Goal: Task Accomplishment & Management: Use online tool/utility

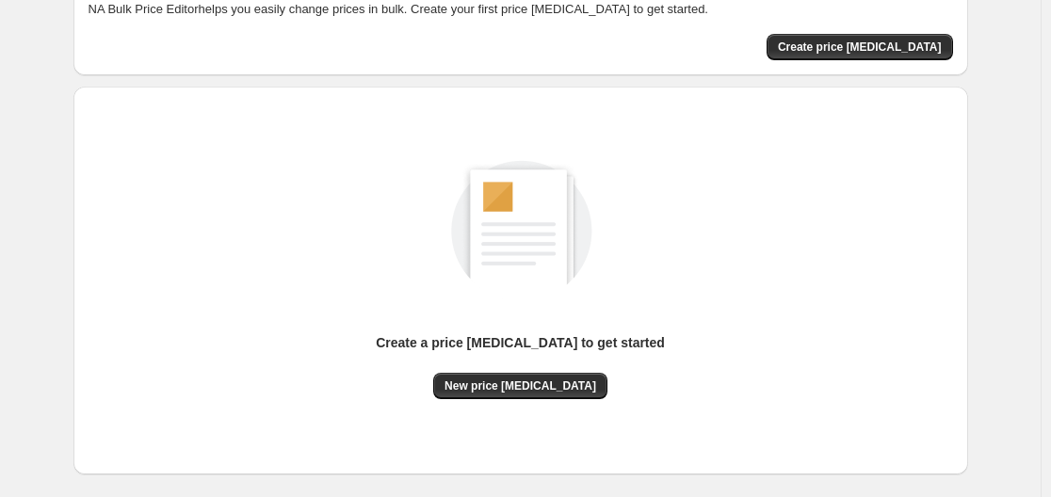
scroll to position [208, 0]
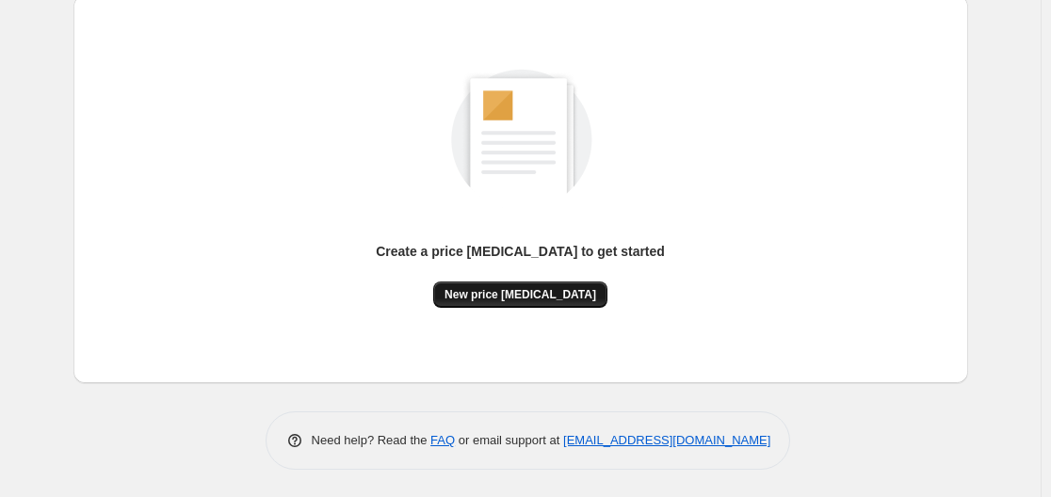
click at [484, 303] on button "New price [MEDICAL_DATA]" at bounding box center [520, 295] width 174 height 26
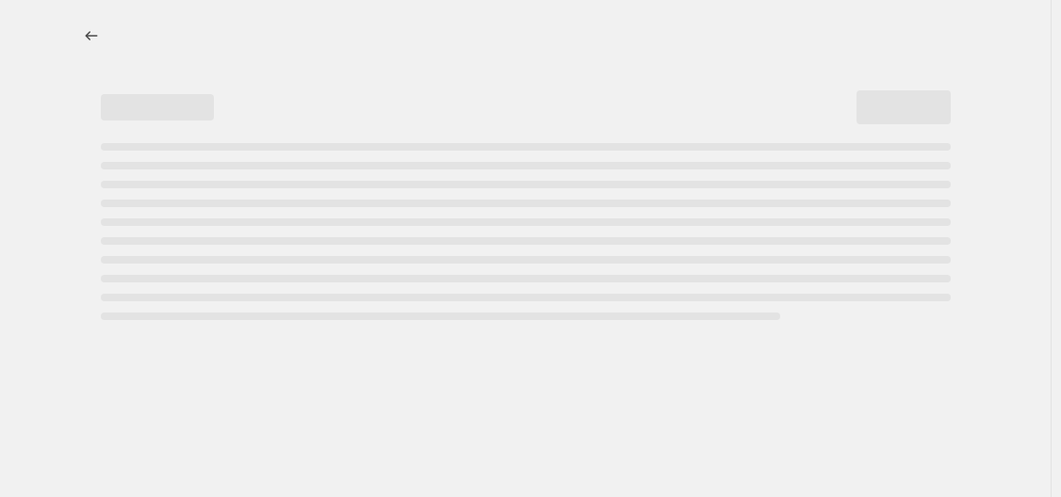
select select "percentage"
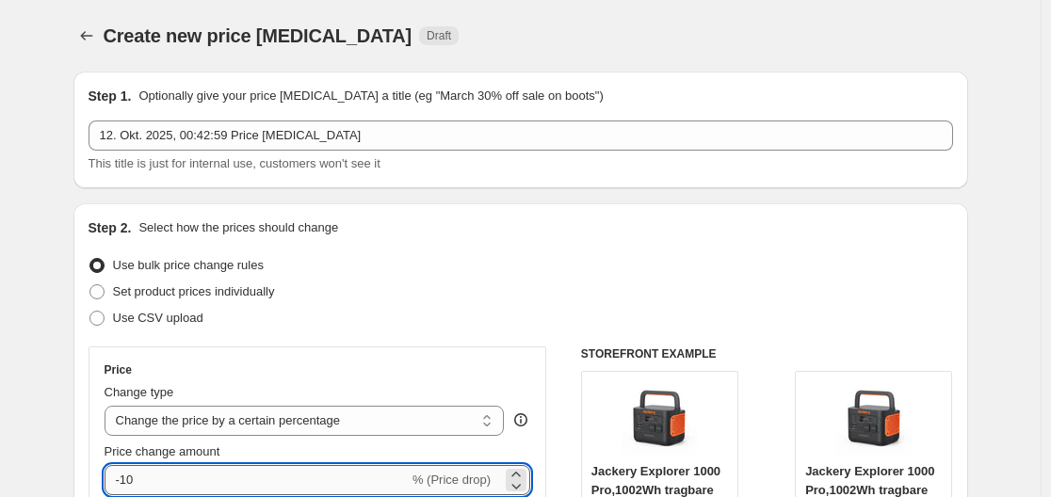
click at [193, 480] on input "-10" at bounding box center [257, 480] width 304 height 30
type input "-1"
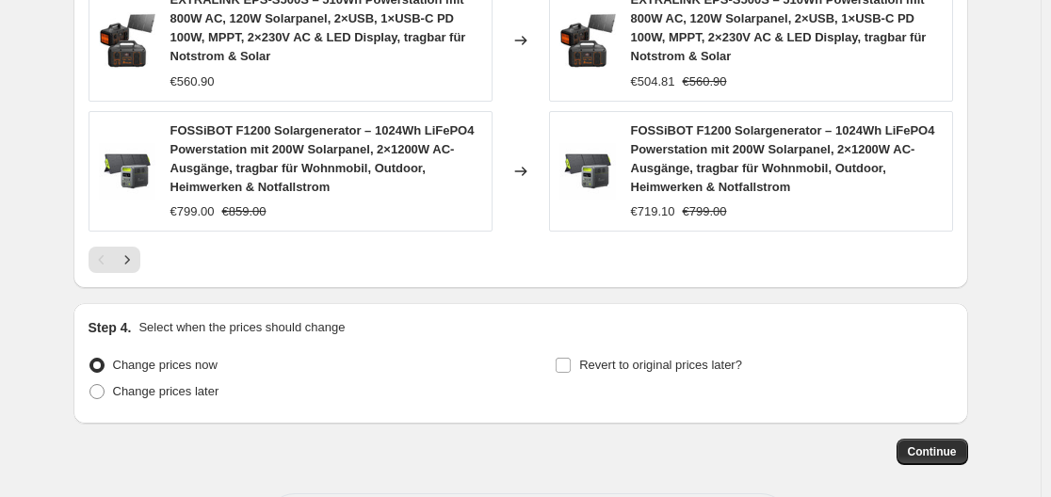
scroll to position [1587, 0]
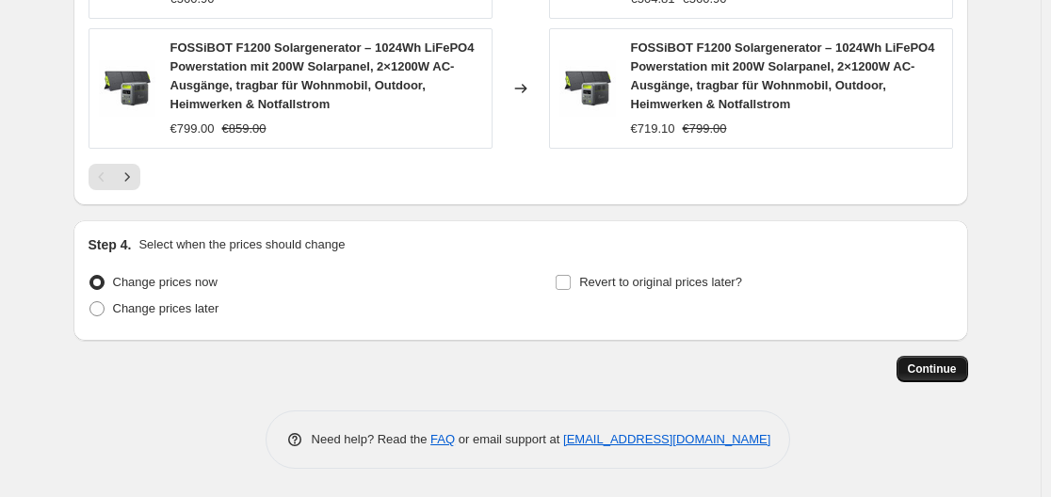
type input "-38"
click at [953, 358] on button "Continue" at bounding box center [933, 369] width 72 height 26
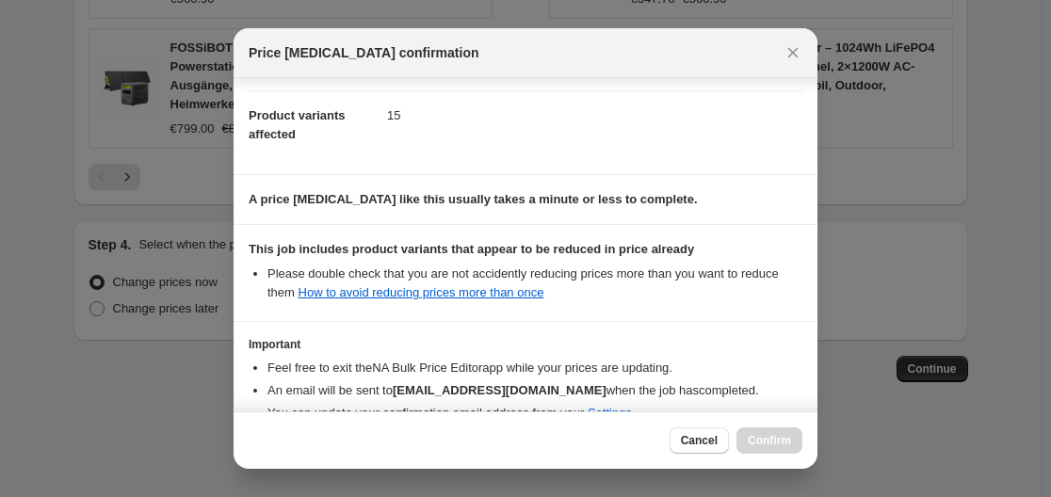
scroll to position [296, 0]
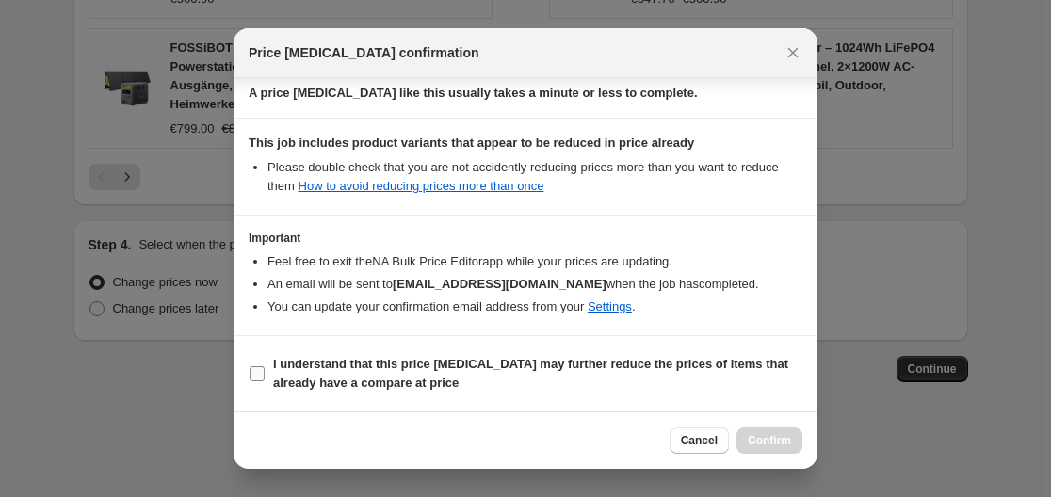
click at [620, 363] on b "I understand that this price change job may further reduce the prices of items …" at bounding box center [530, 373] width 515 height 33
click at [265, 366] on input "I understand that this price change job may further reduce the prices of items …" at bounding box center [257, 373] width 15 height 15
checkbox input "true"
click at [790, 436] on span "Confirm" at bounding box center [769, 440] width 43 height 15
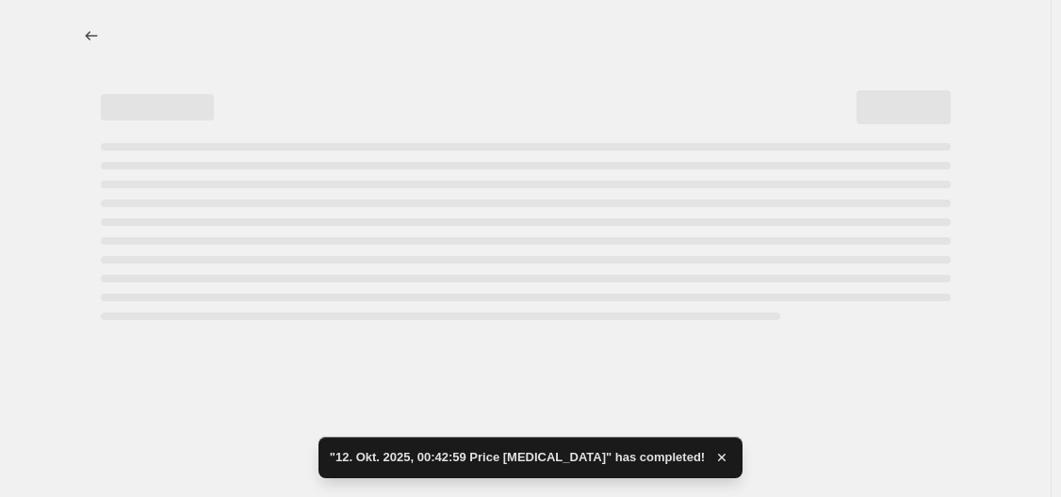
select select "percentage"
